Goal: Download file/media

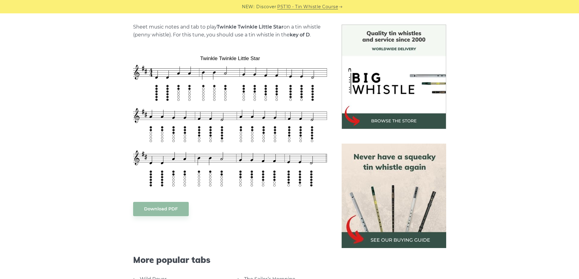
scroll to position [203, 0]
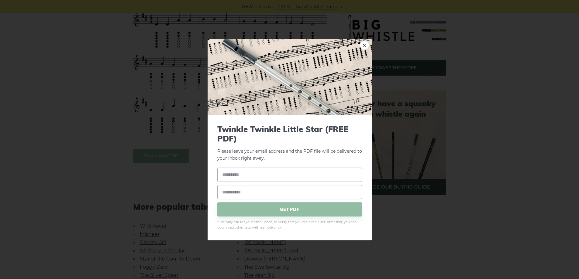
click at [171, 158] on body "NEW: Discover PST10 - Tin Whistle Course Lessons Fingering Charts Tabs & Notes …" at bounding box center [289, 258] width 579 height 922
click at [362, 44] on link "×" at bounding box center [364, 45] width 9 height 9
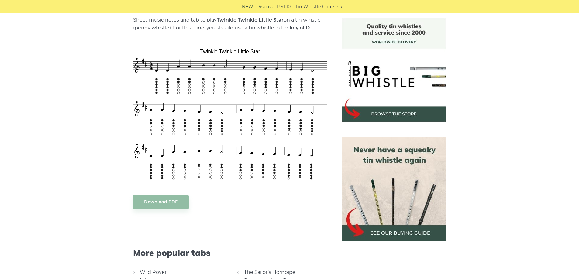
scroll to position [101, 0]
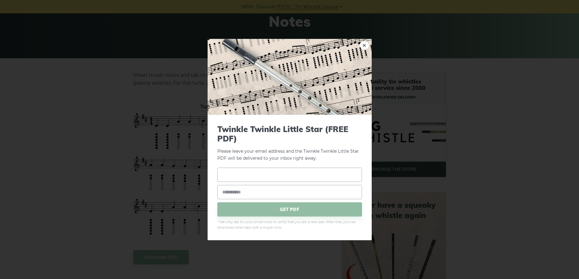
click at [232, 171] on input "text" at bounding box center [289, 175] width 145 height 14
type input "**********"
click at [243, 193] on input "email" at bounding box center [289, 192] width 145 height 14
type input "**********"
click at [283, 213] on span "GET PDF" at bounding box center [289, 210] width 145 height 14
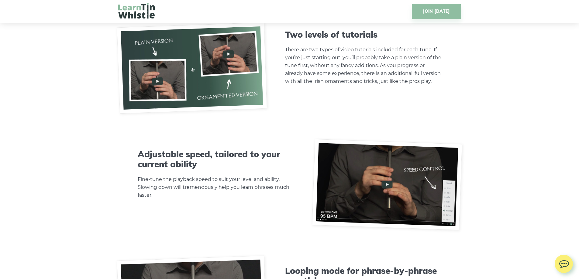
scroll to position [1773, 0]
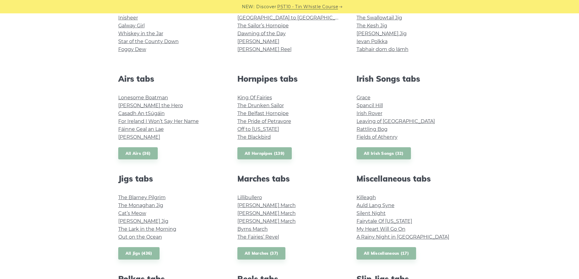
scroll to position [203, 0]
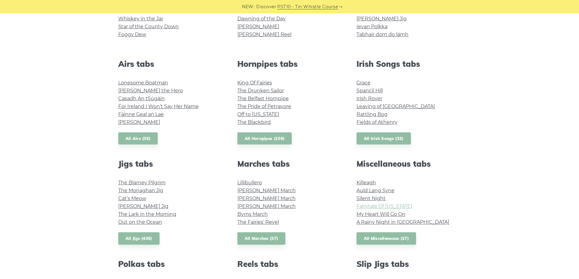
click at [383, 207] on link "Fairytale Of [US_STATE]" at bounding box center [385, 207] width 56 height 6
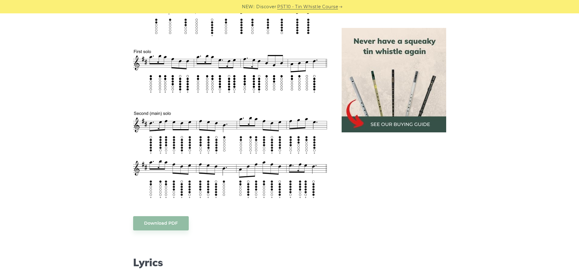
scroll to position [304, 0]
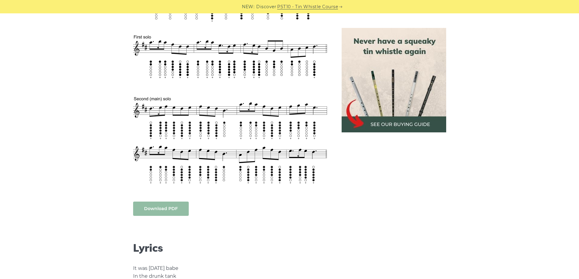
click at [166, 213] on link "Download PDF" at bounding box center [161, 209] width 56 height 14
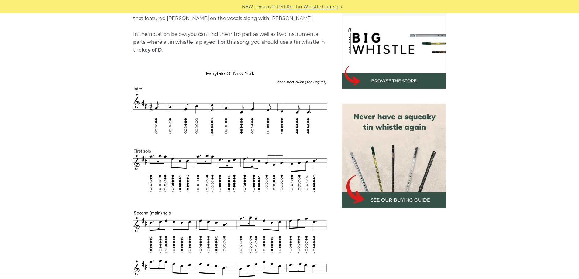
scroll to position [152, 0]
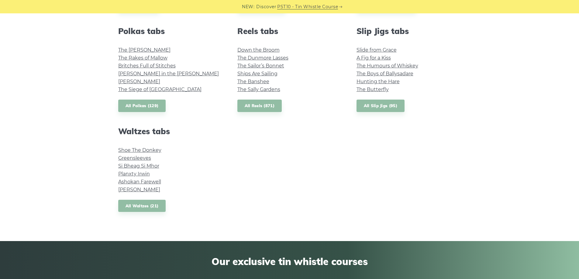
scroll to position [456, 0]
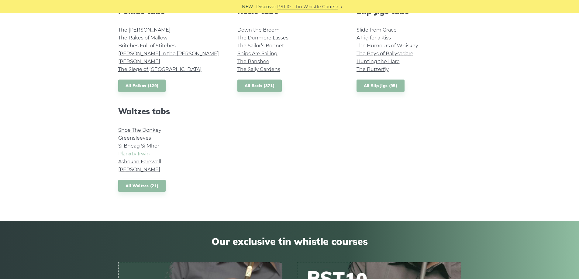
click at [136, 153] on link "Planxty Irwin" at bounding box center [134, 154] width 32 height 6
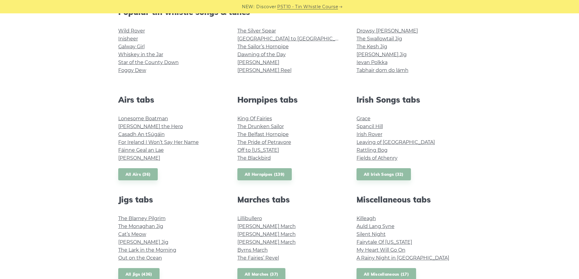
scroll to position [152, 0]
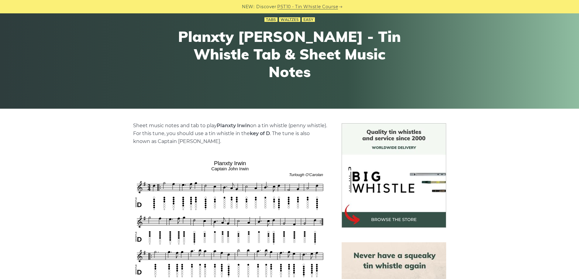
scroll to position [101, 0]
